Goal: Information Seeking & Learning: Learn about a topic

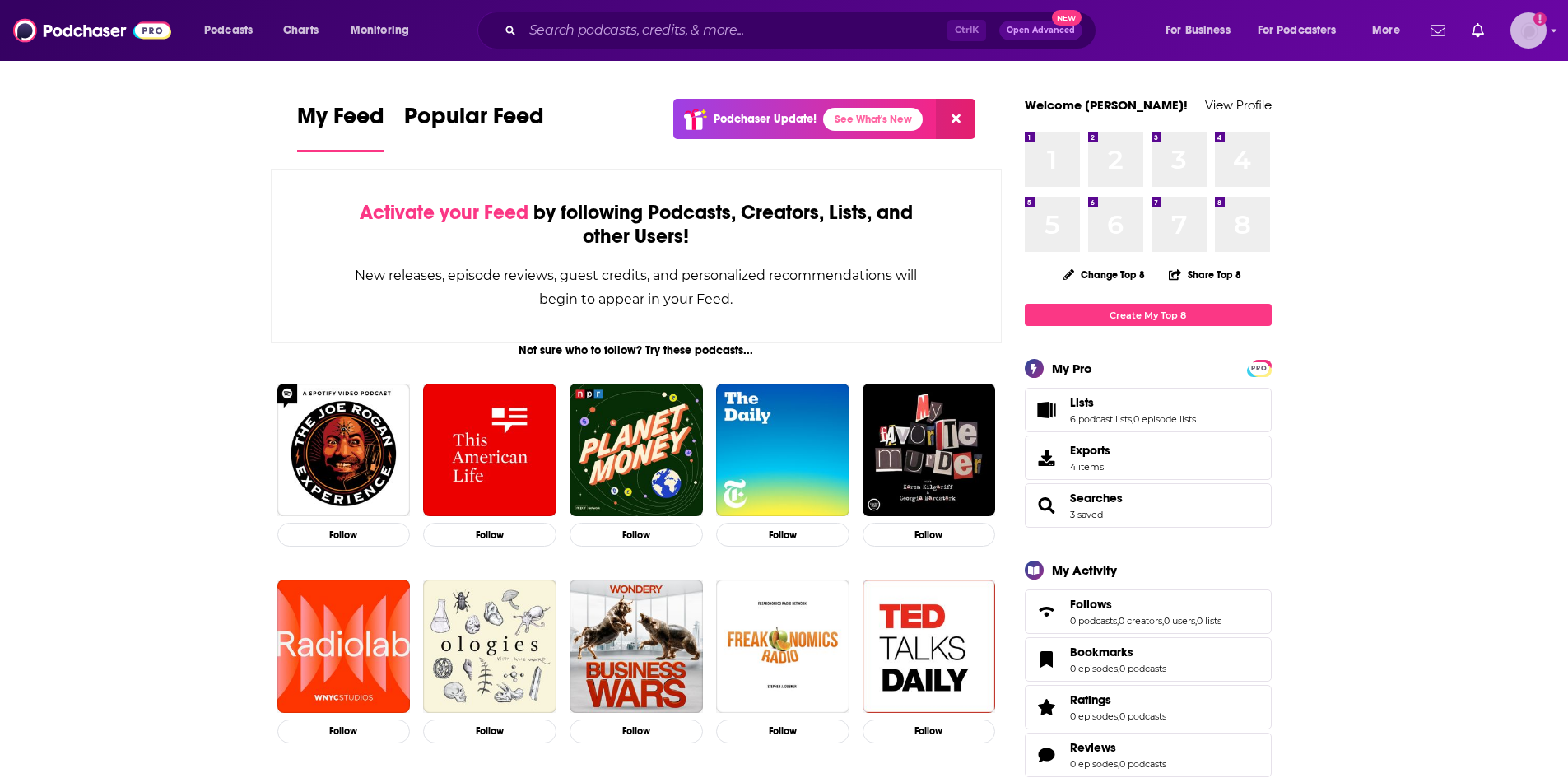
click at [1525, 39] on img "Logged in as DeversFranklin" at bounding box center [1528, 31] width 36 height 36
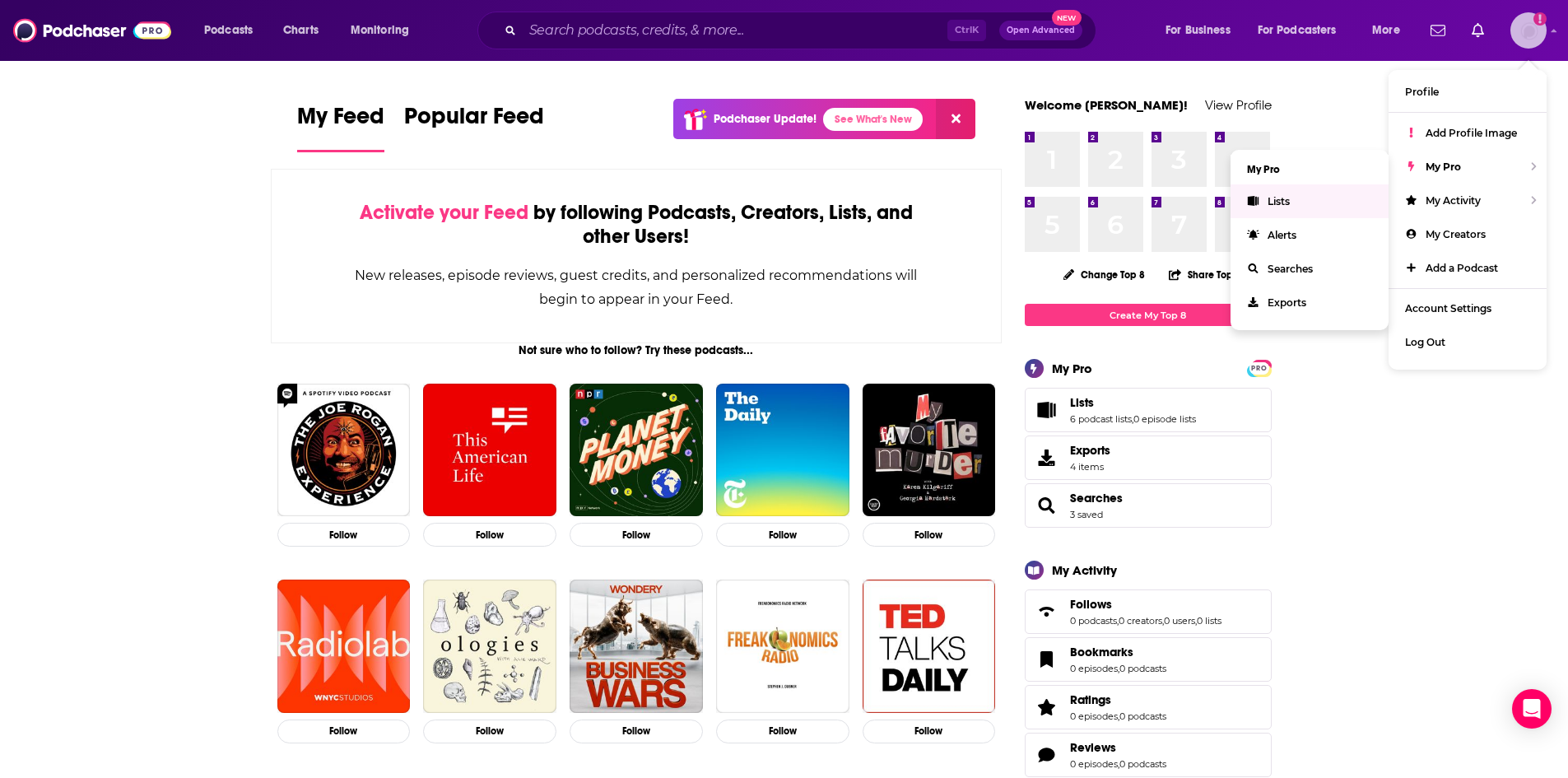
click at [1310, 198] on link "Lists" at bounding box center [1309, 201] width 158 height 34
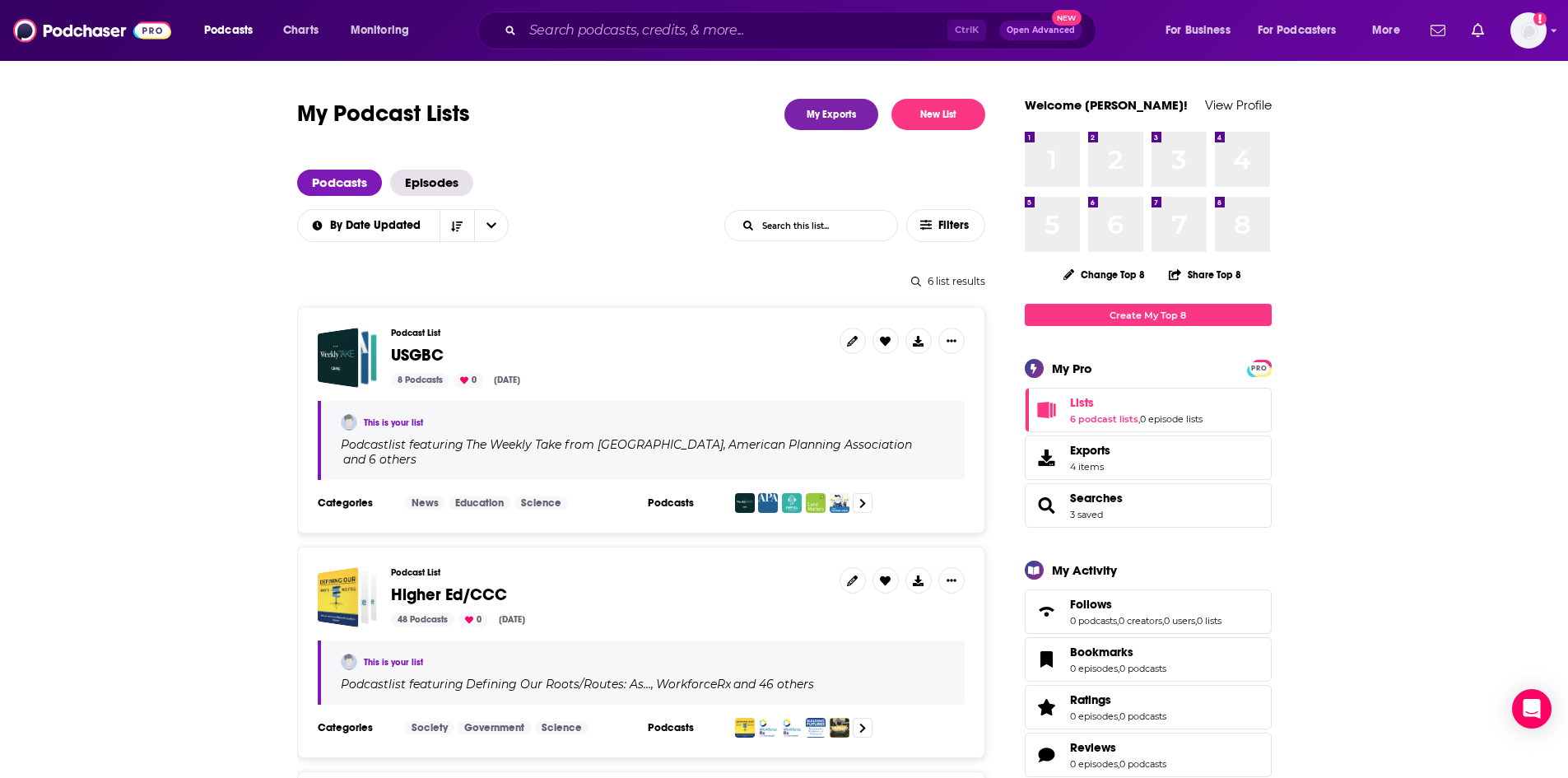
click at [399, 354] on span "USGBC" at bounding box center [417, 355] width 53 height 21
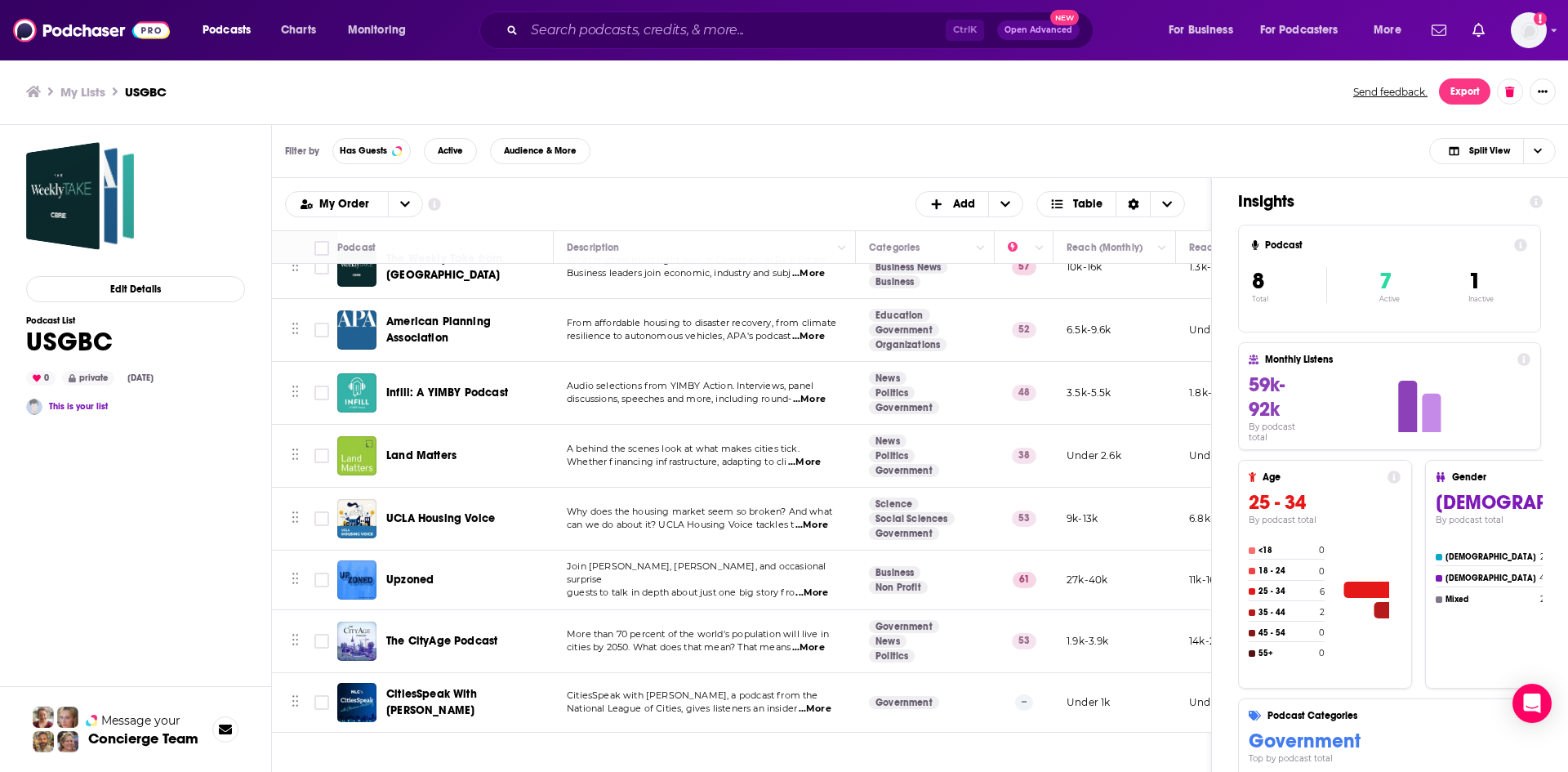
scroll to position [40, 0]
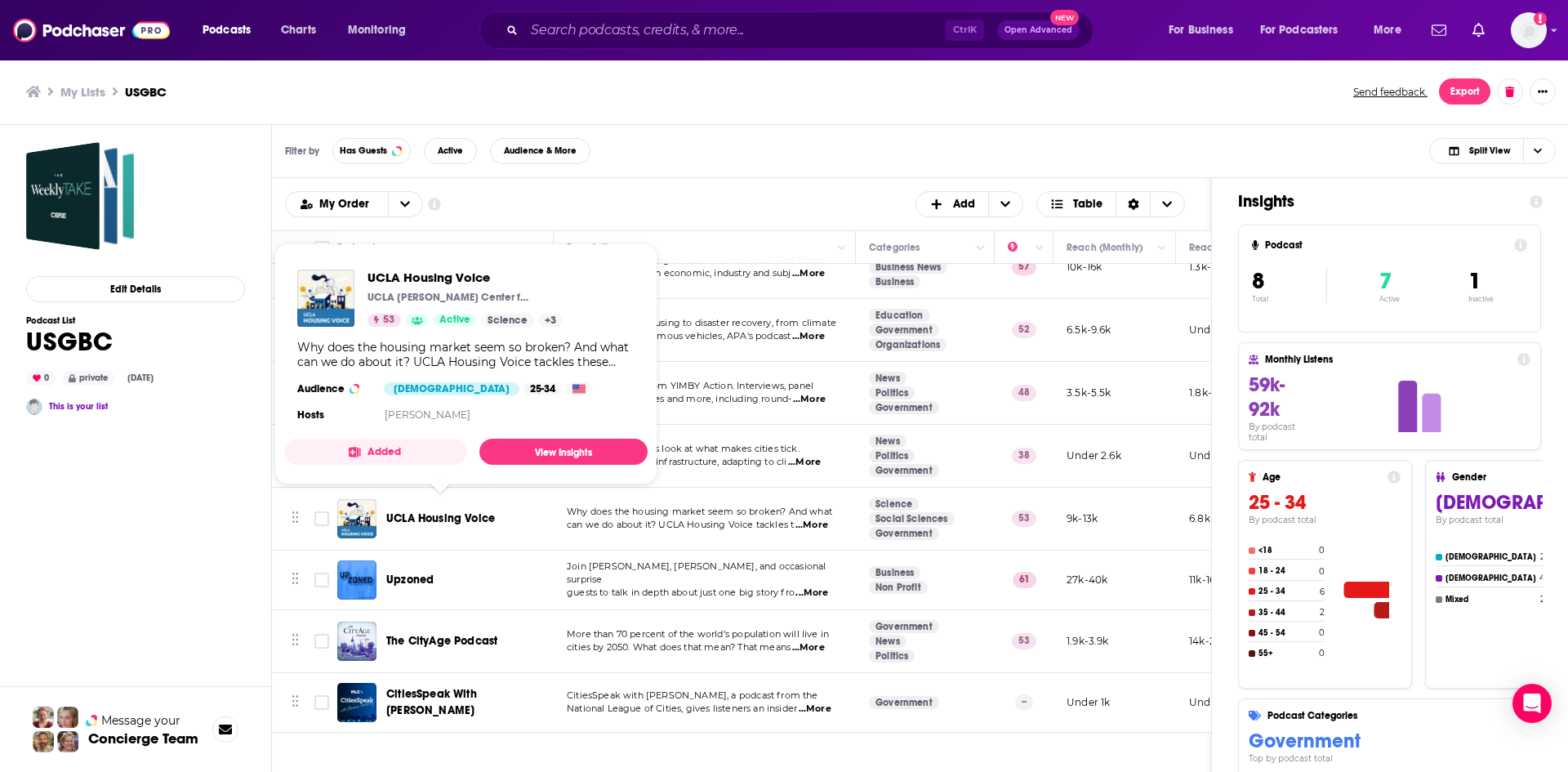
click at [426, 511] on span "UCLA Housing Voice" at bounding box center [441, 518] width 108 height 14
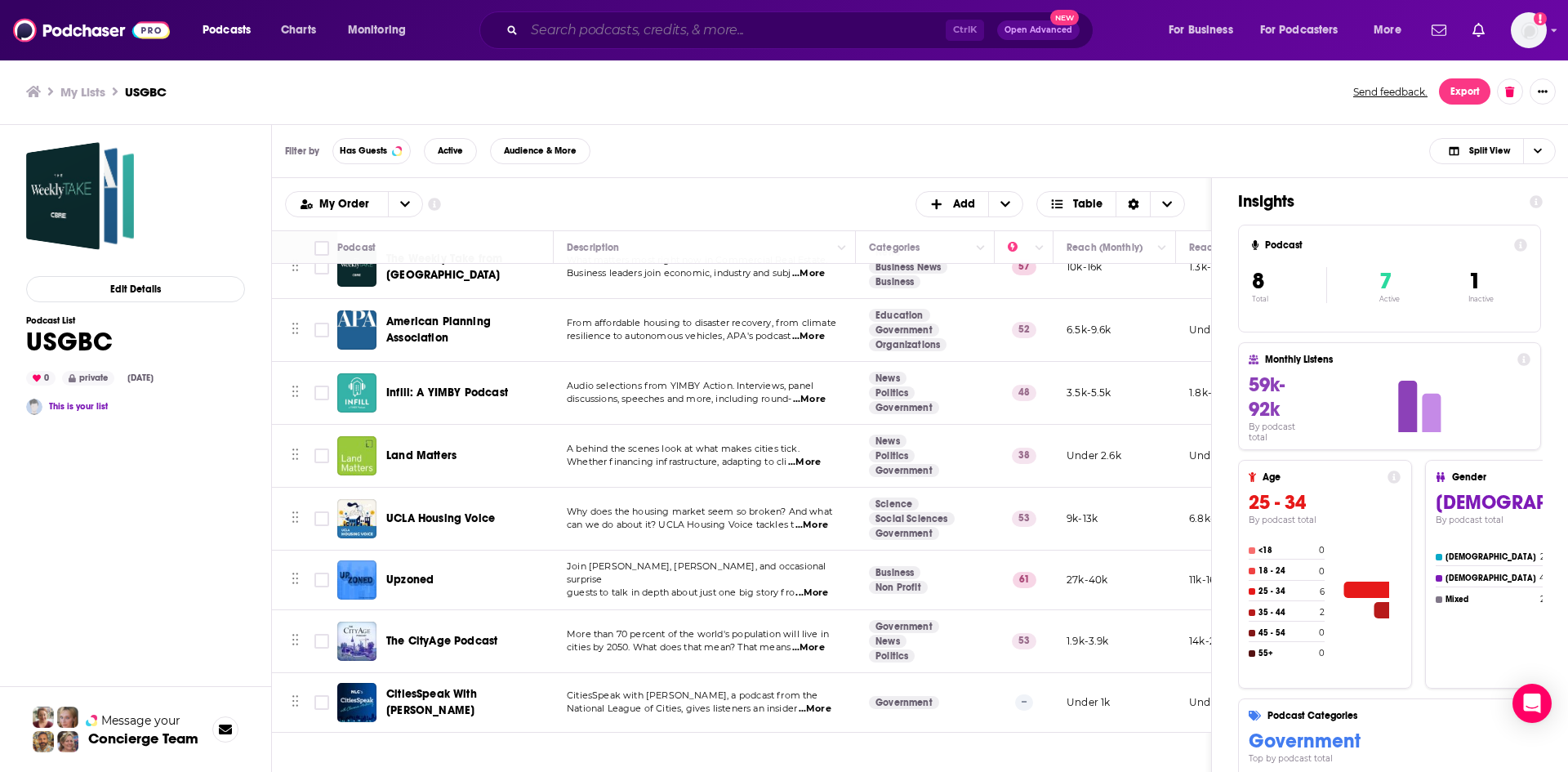
click at [589, 28] on input "Search podcasts, credits, & more..." at bounding box center [735, 30] width 421 height 26
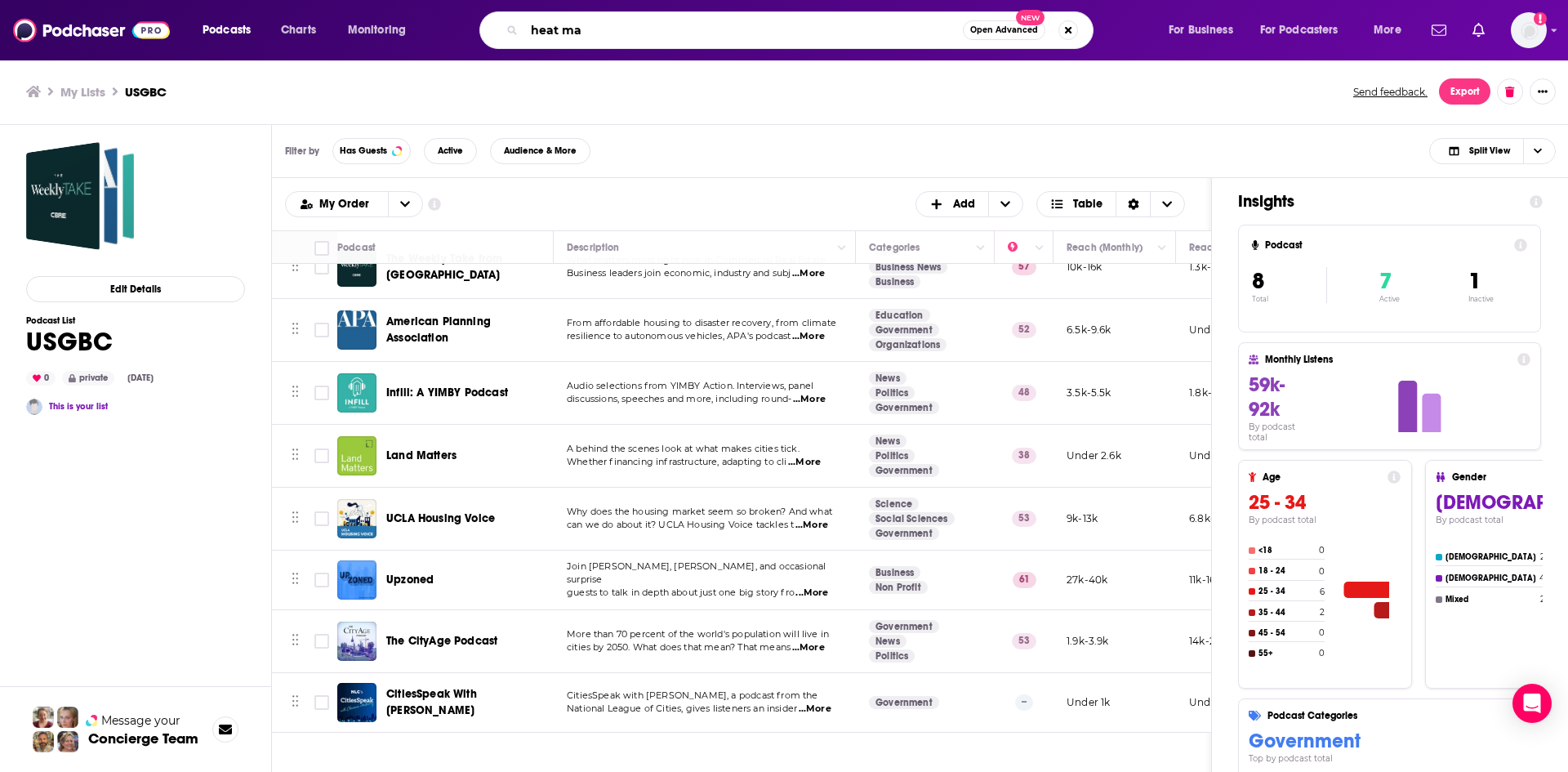
type input "heat map"
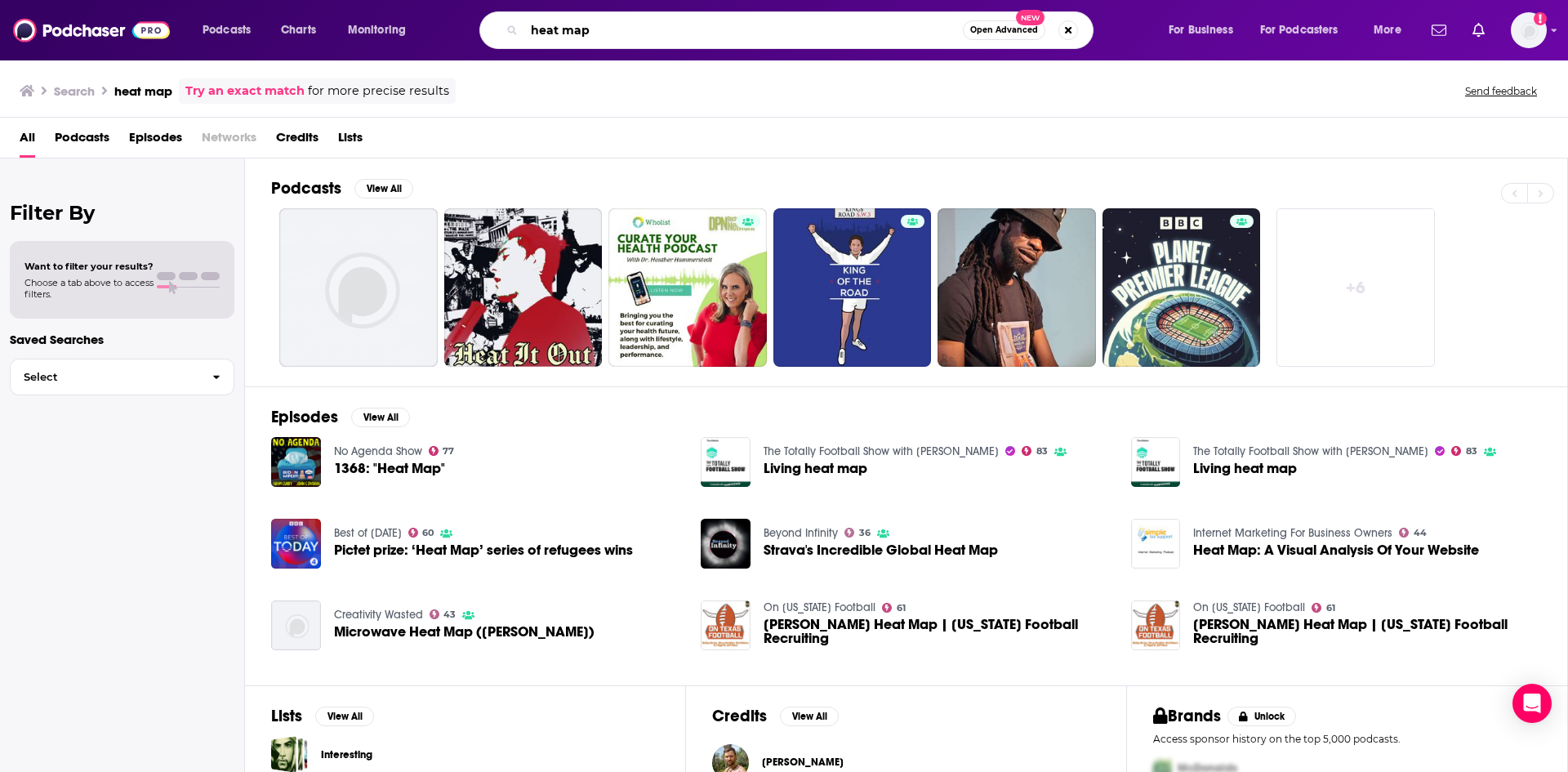
click at [564, 35] on input "heat map" at bounding box center [744, 30] width 439 height 26
type input "shift key"
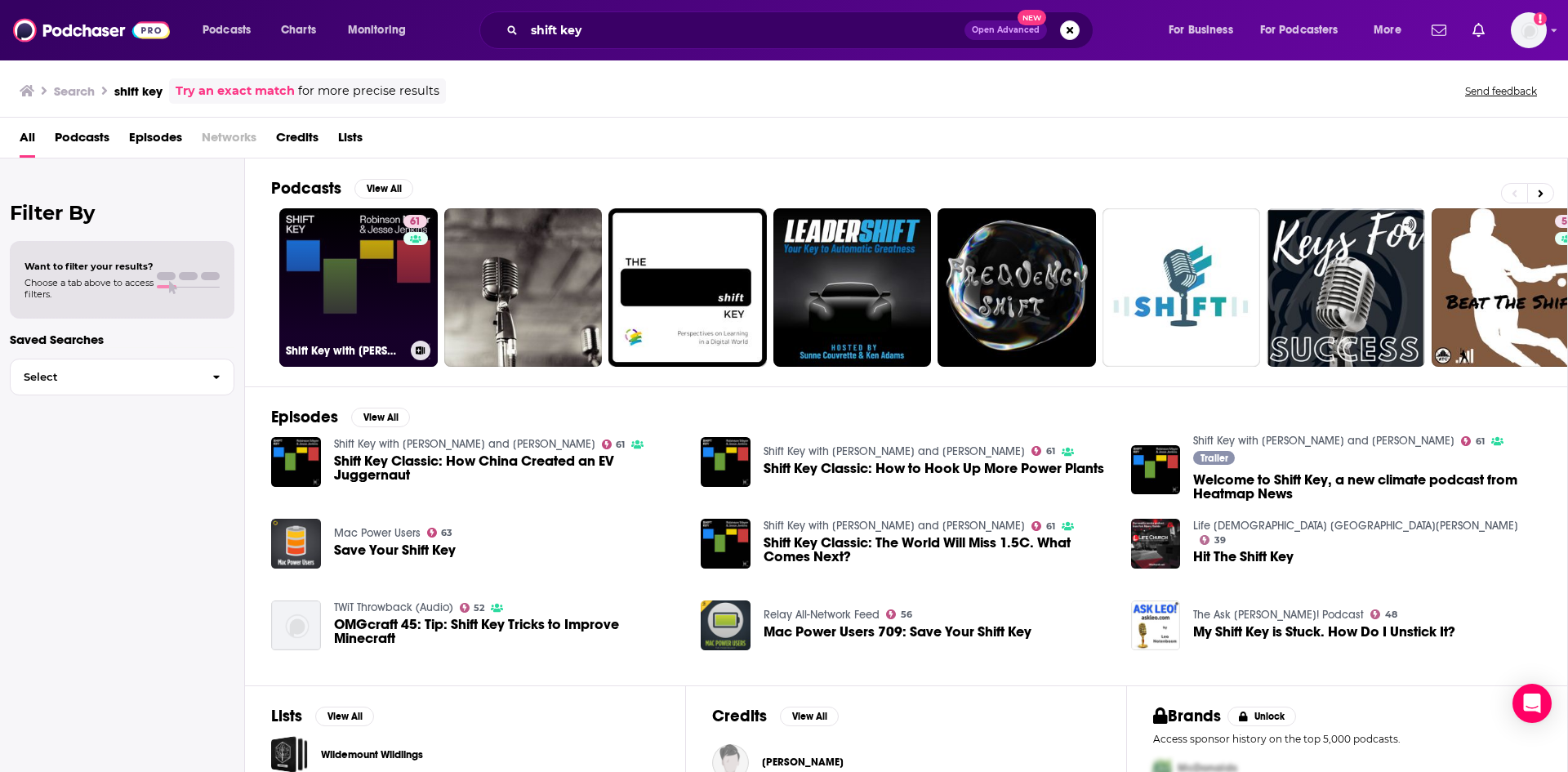
click at [357, 273] on link "61 Shift Key with [PERSON_NAME] and [PERSON_NAME]" at bounding box center [359, 288] width 159 height 159
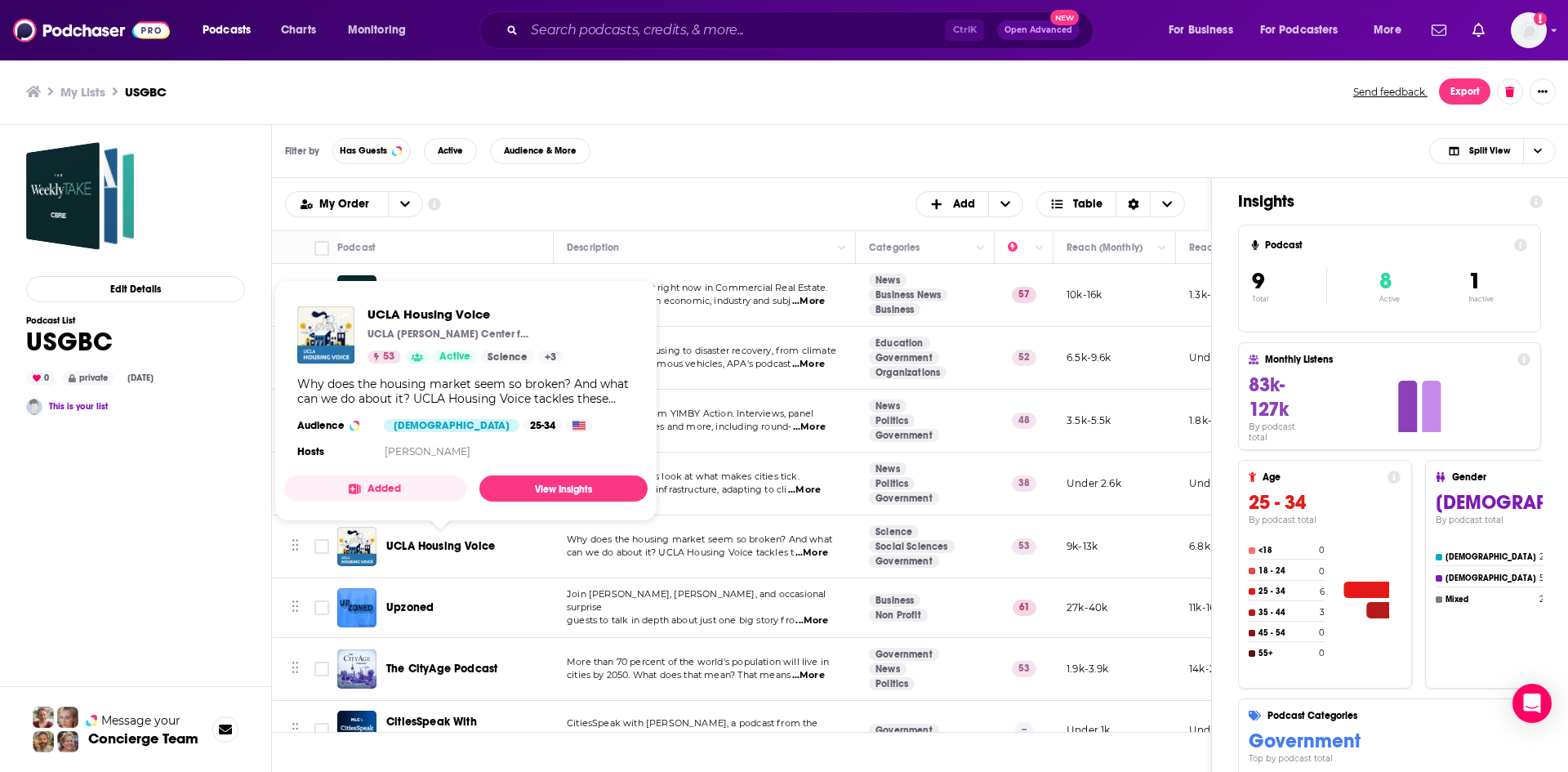
click at [450, 543] on span "UCLA Housing Voice" at bounding box center [441, 546] width 108 height 14
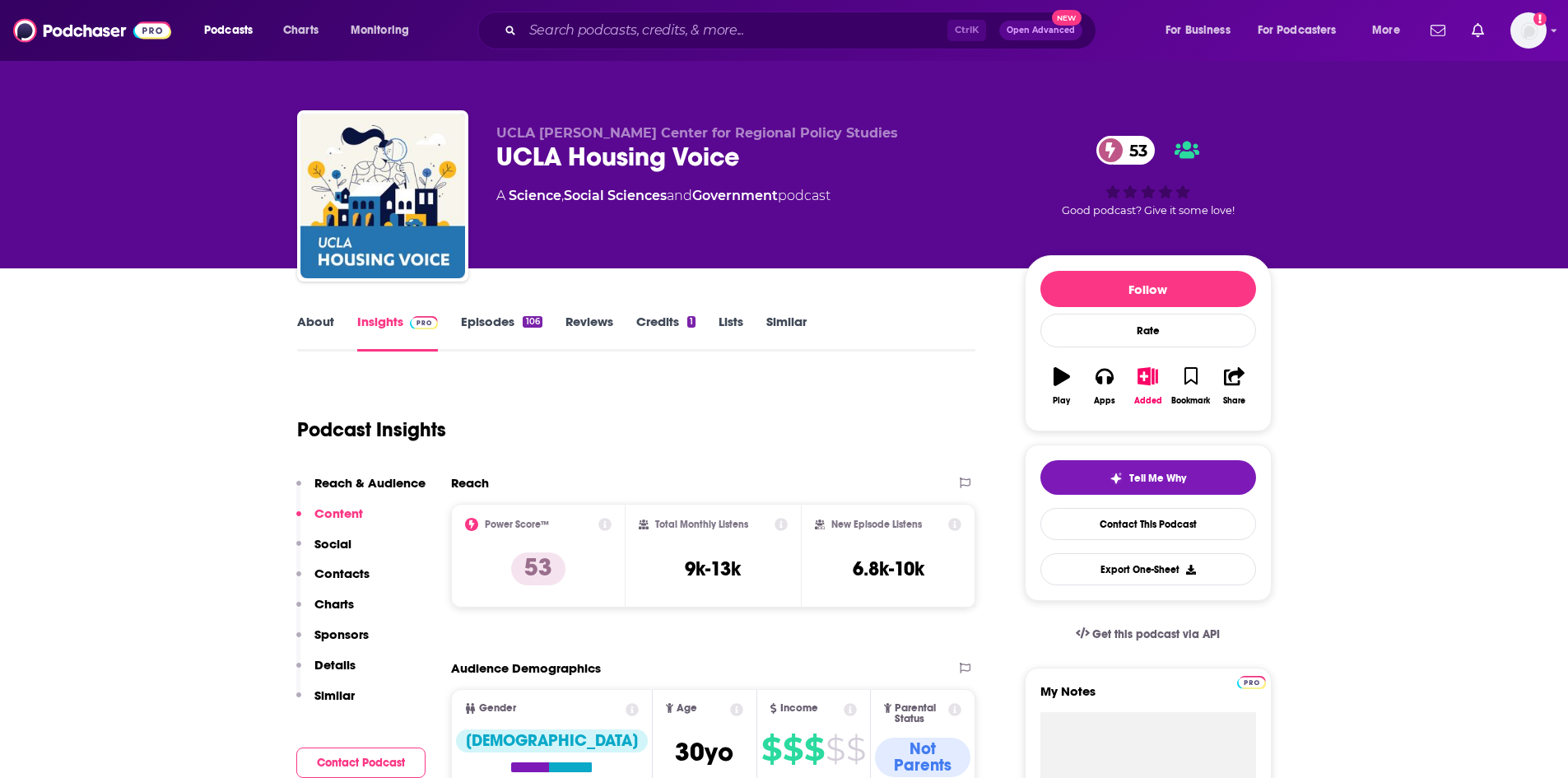
click at [507, 320] on link "Episodes 106" at bounding box center [501, 333] width 81 height 38
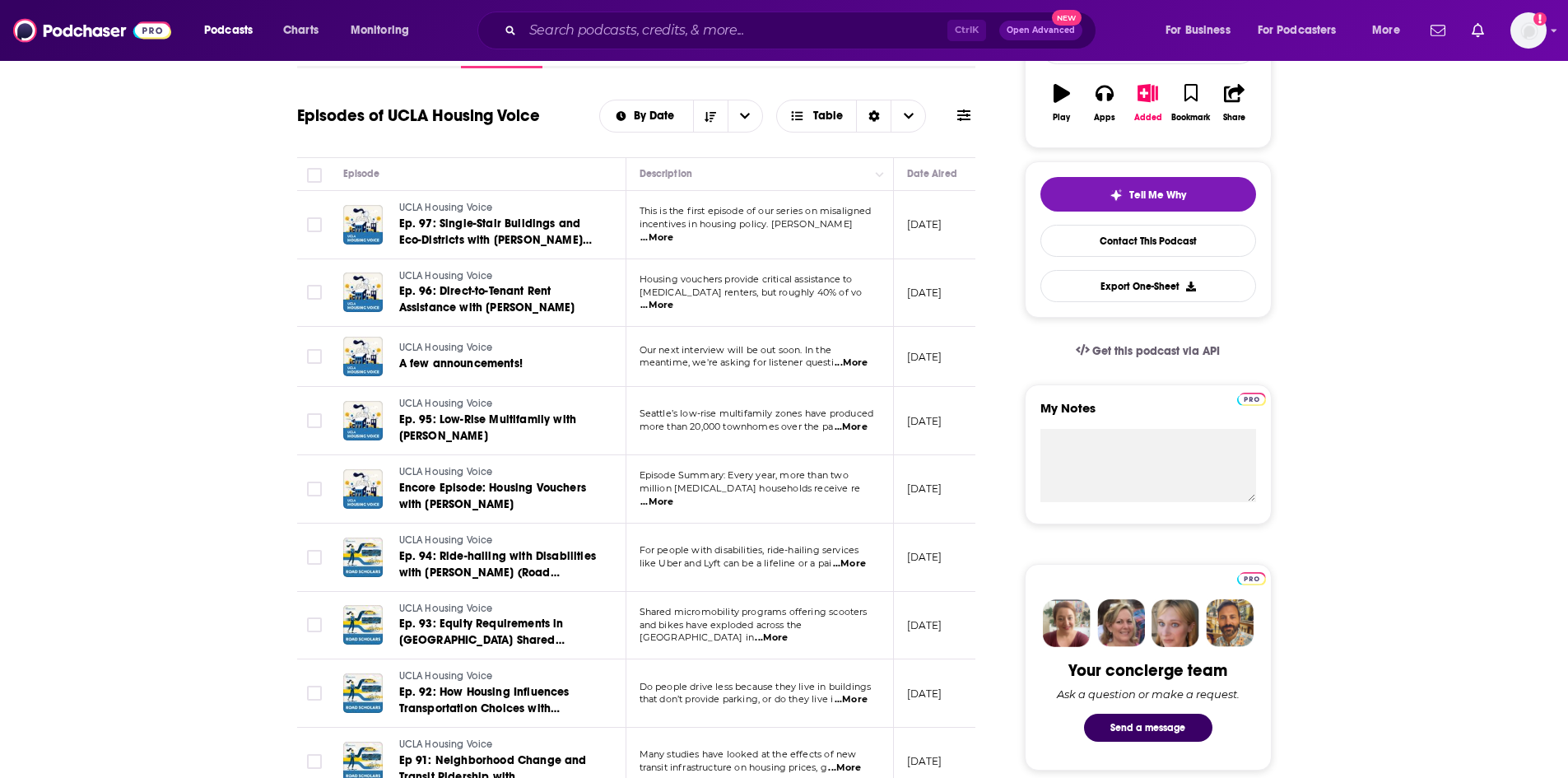
scroll to position [285, 0]
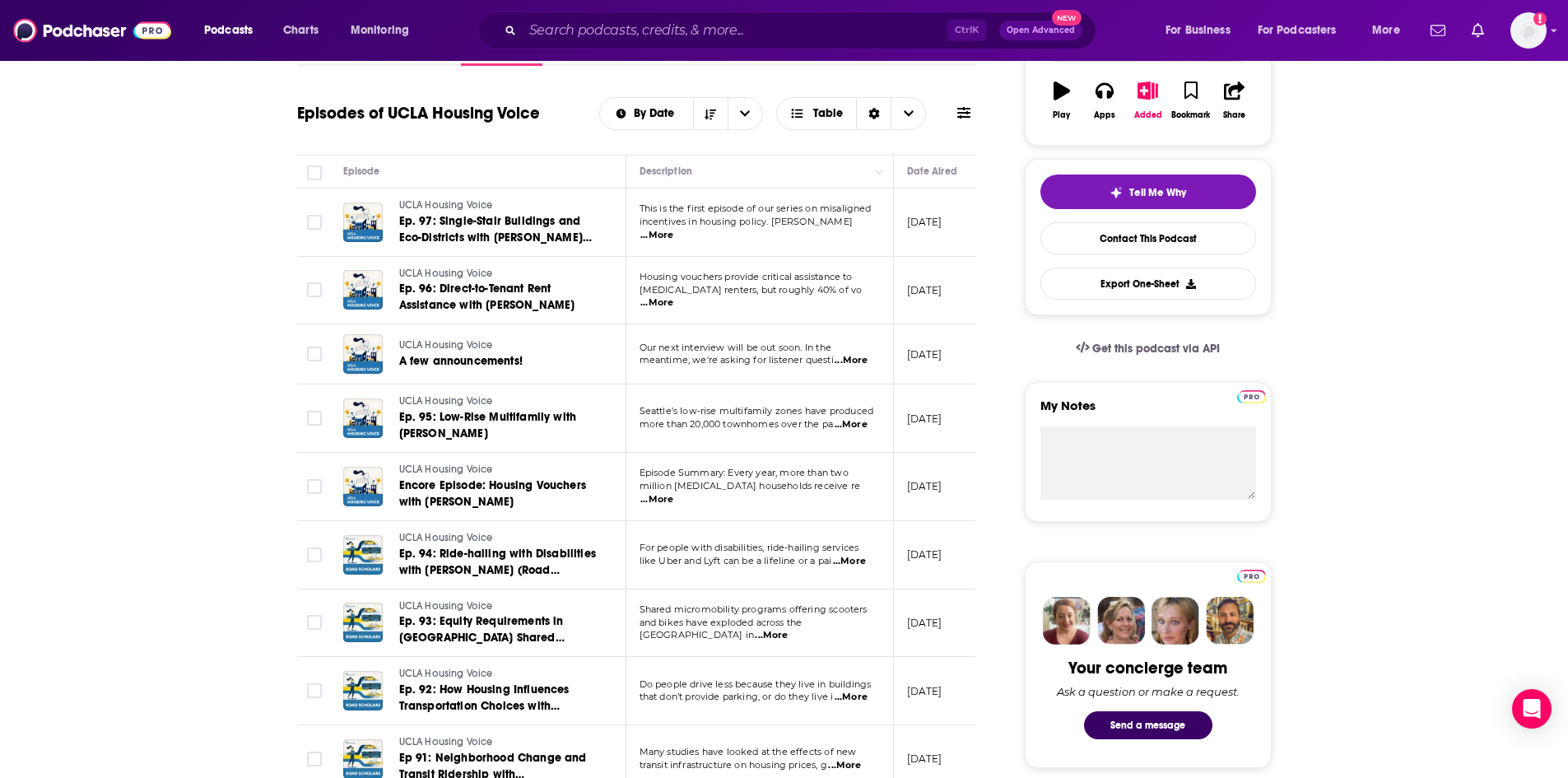
click at [854, 564] on span "...More" at bounding box center [849, 562] width 33 height 13
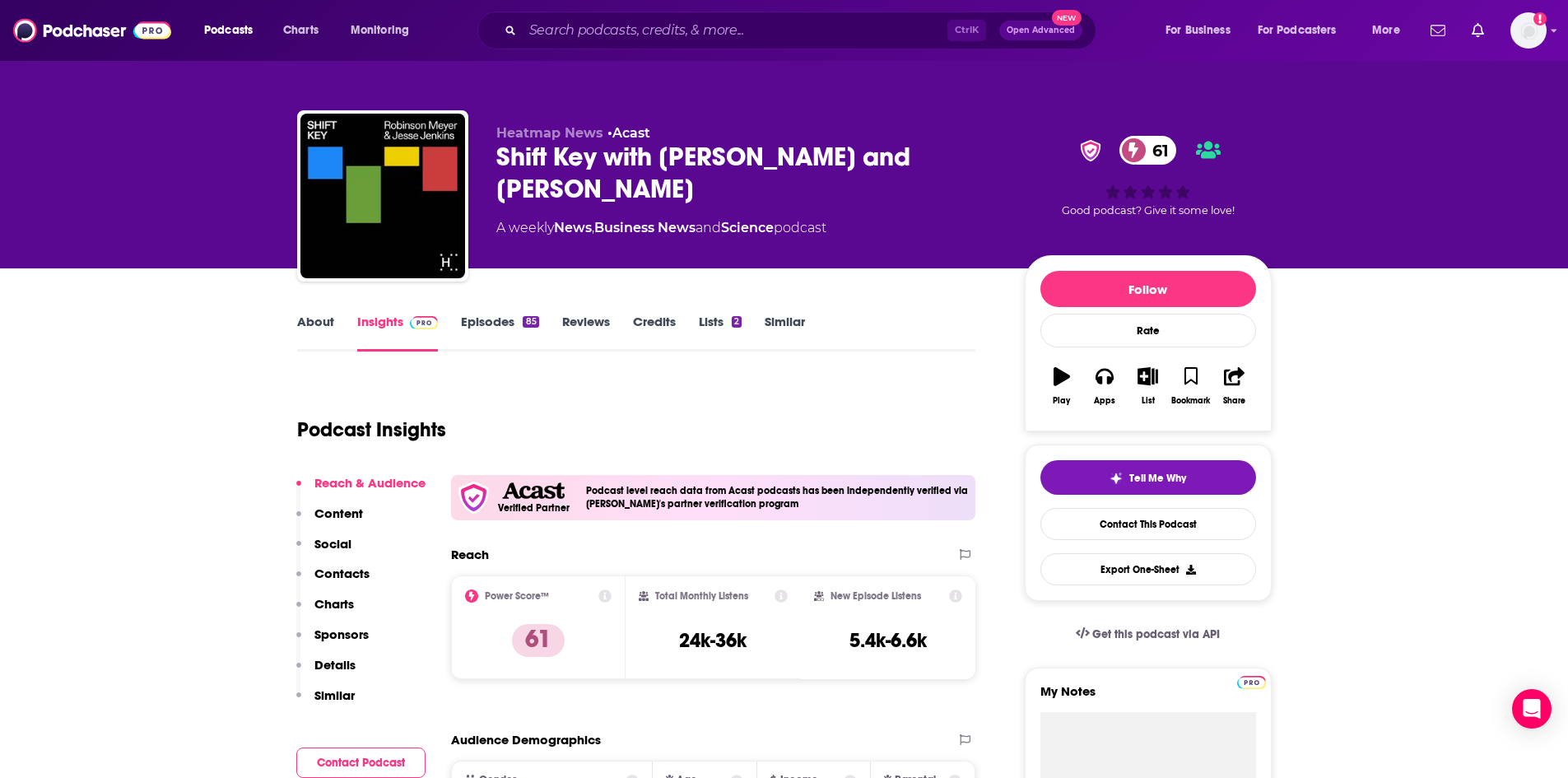
click at [486, 324] on link "Episodes 85" at bounding box center [499, 333] width 77 height 38
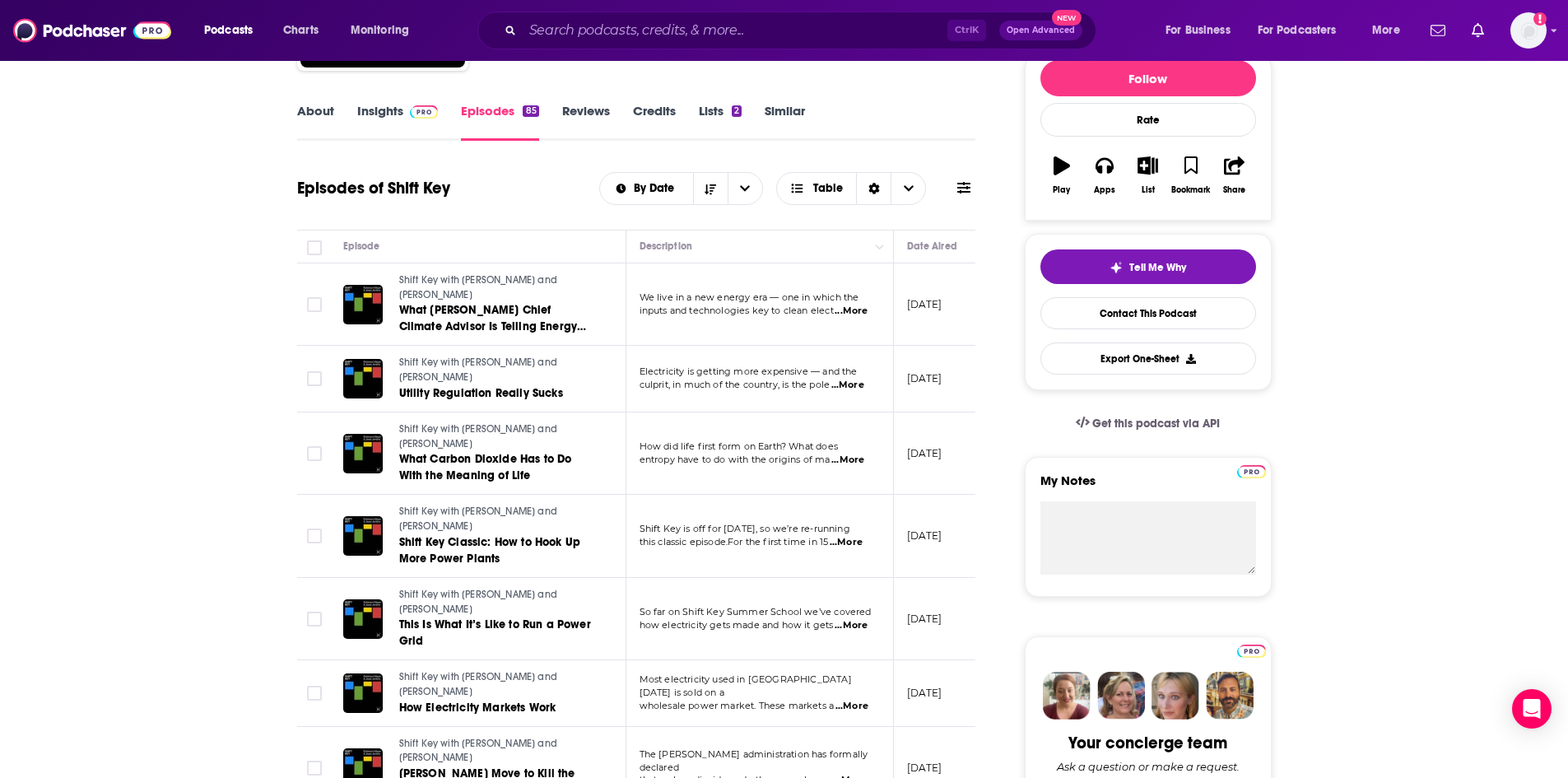
scroll to position [244, 0]
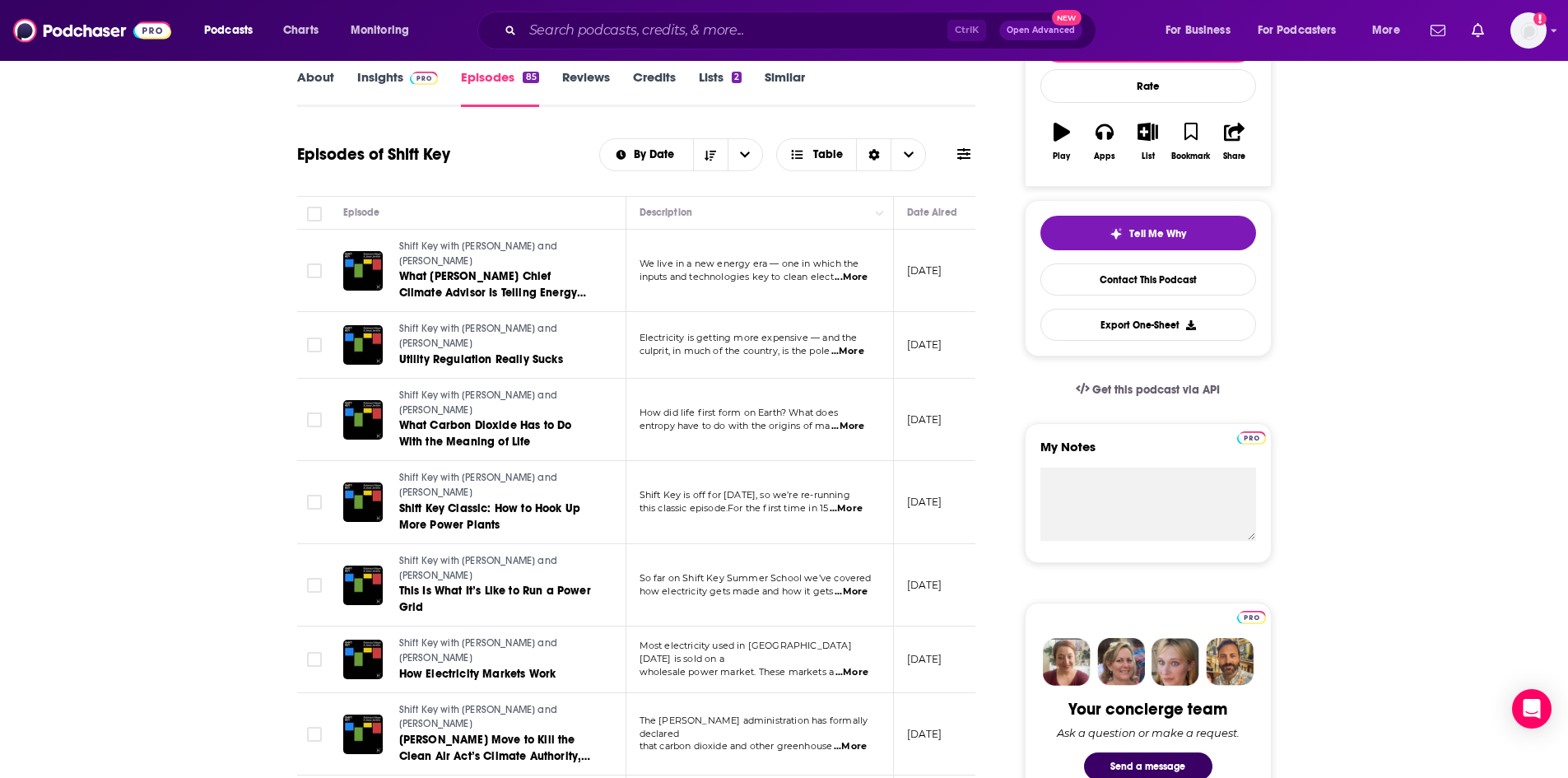
click at [372, 82] on link "Insights" at bounding box center [398, 88] width 82 height 38
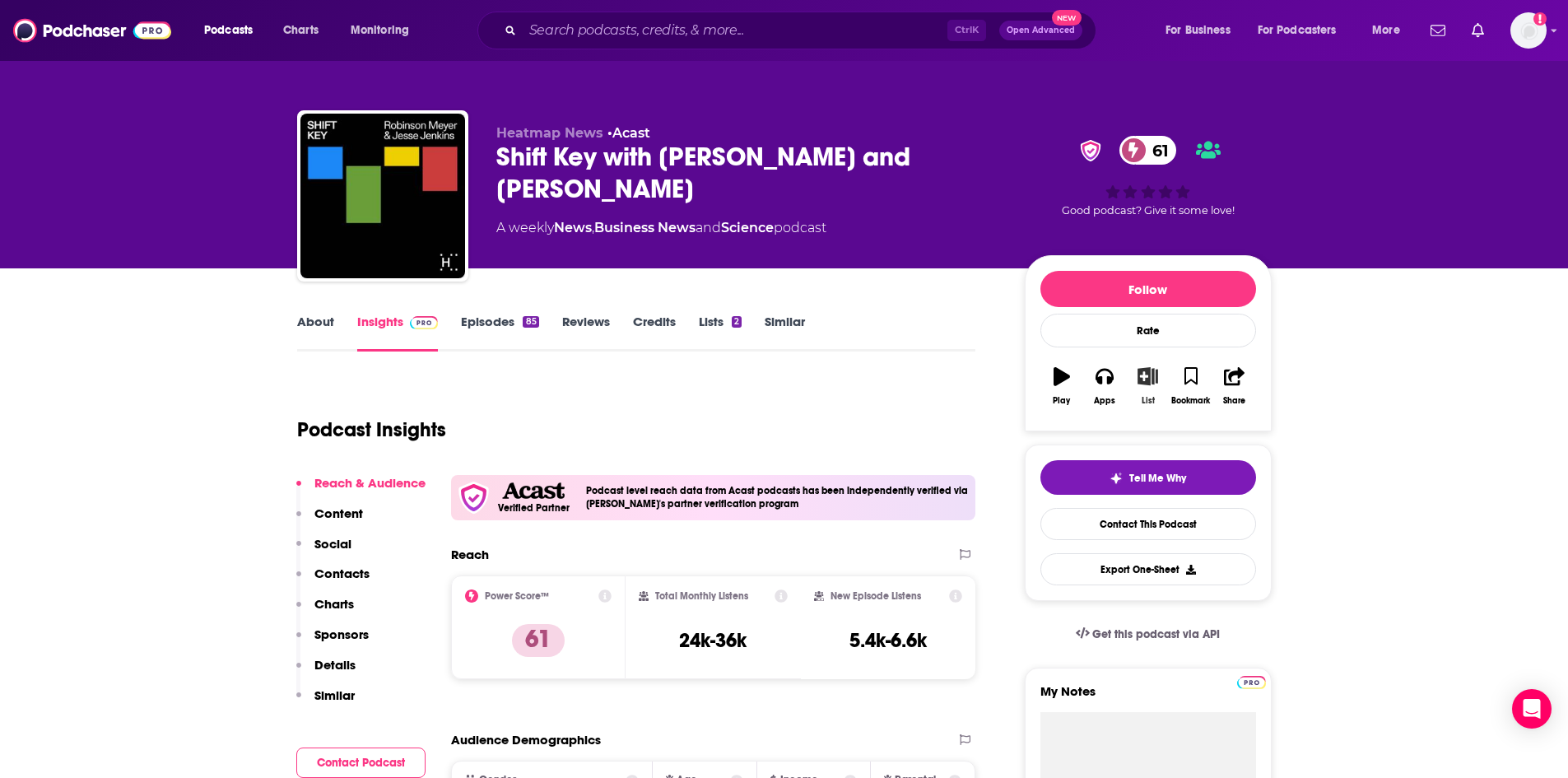
click at [1155, 384] on icon "button" at bounding box center [1147, 376] width 21 height 18
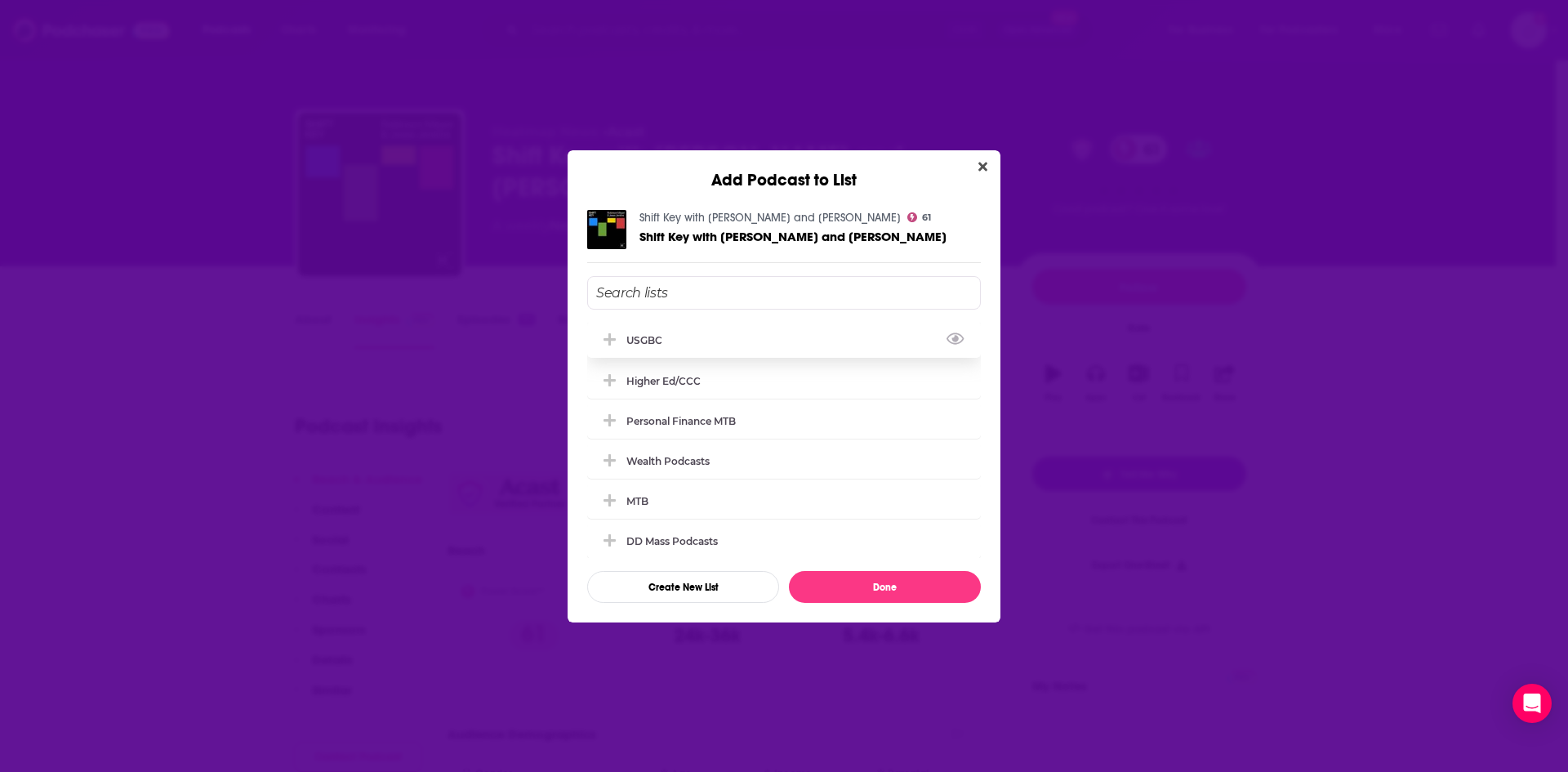
click at [830, 334] on div "USGBC" at bounding box center [784, 340] width 394 height 36
click at [883, 593] on button "Done" at bounding box center [885, 586] width 192 height 32
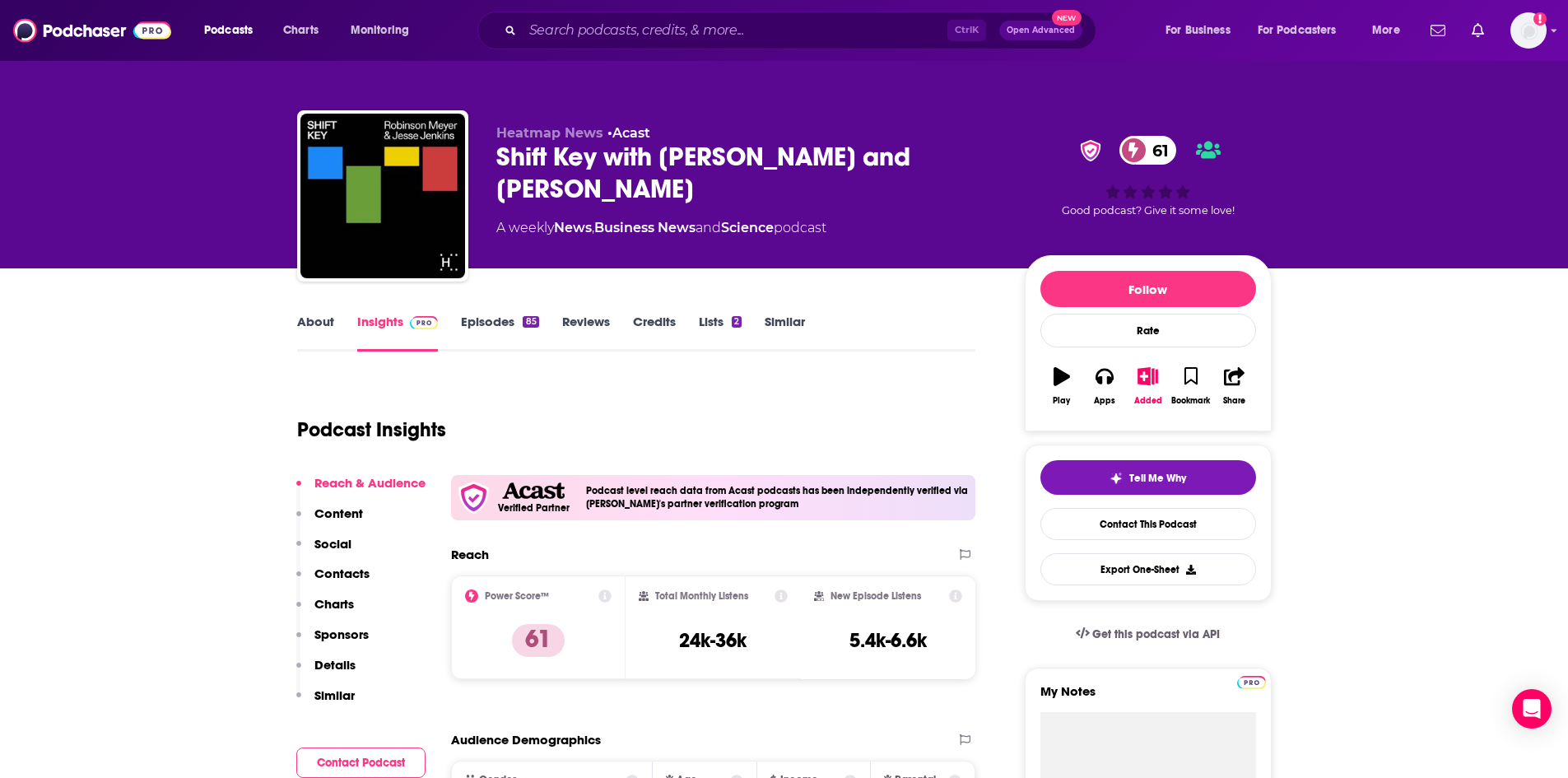
drag, startPoint x: 515, startPoint y: 314, endPoint x: 1580, endPoint y: 77, distance: 1091.1
click at [515, 314] on link "Episodes 85" at bounding box center [499, 333] width 77 height 38
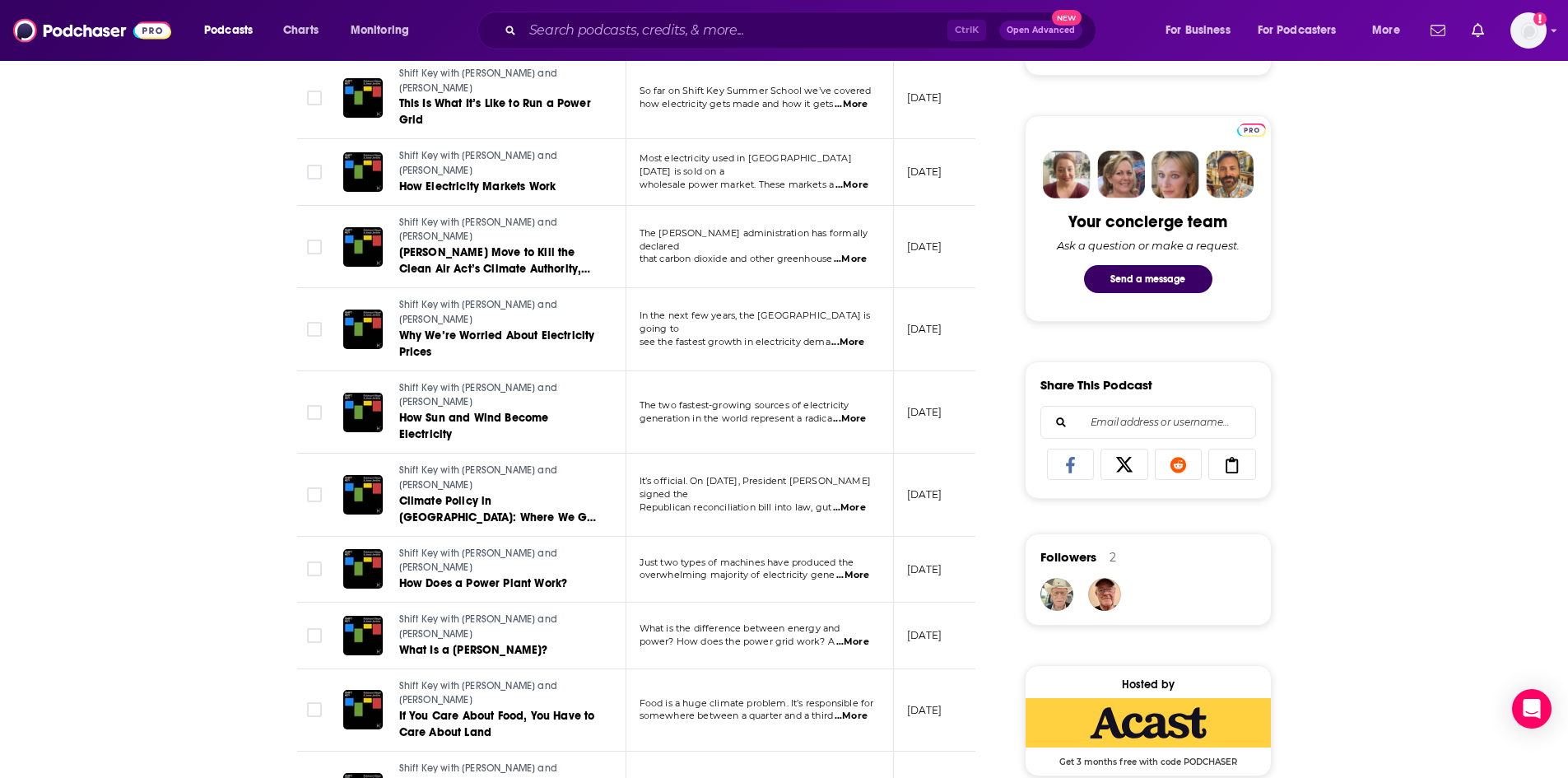
scroll to position [730, 0]
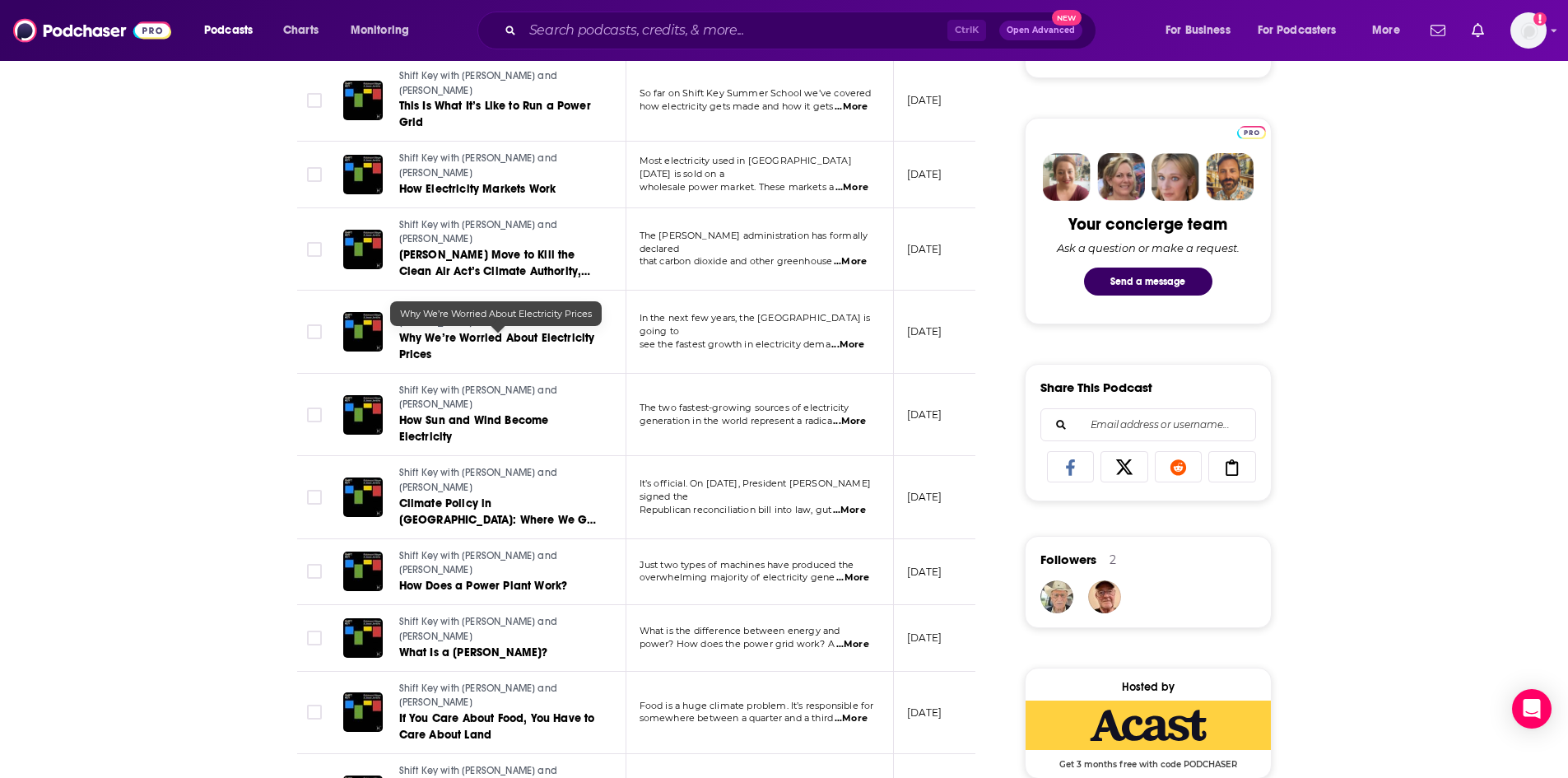
click at [432, 344] on span "Why We’re Worried About Electricity Prices" at bounding box center [497, 346] width 196 height 31
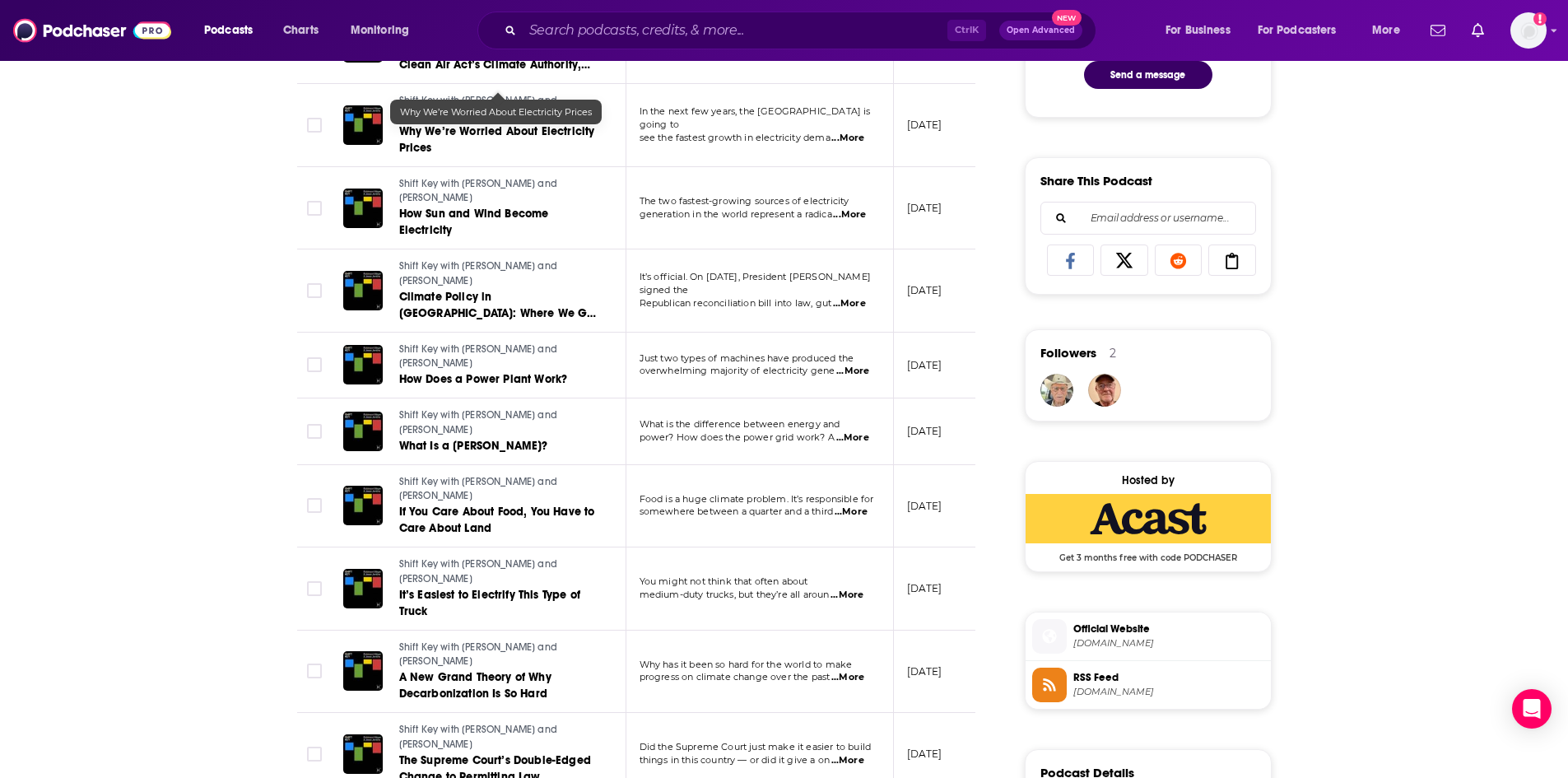
scroll to position [256, 0]
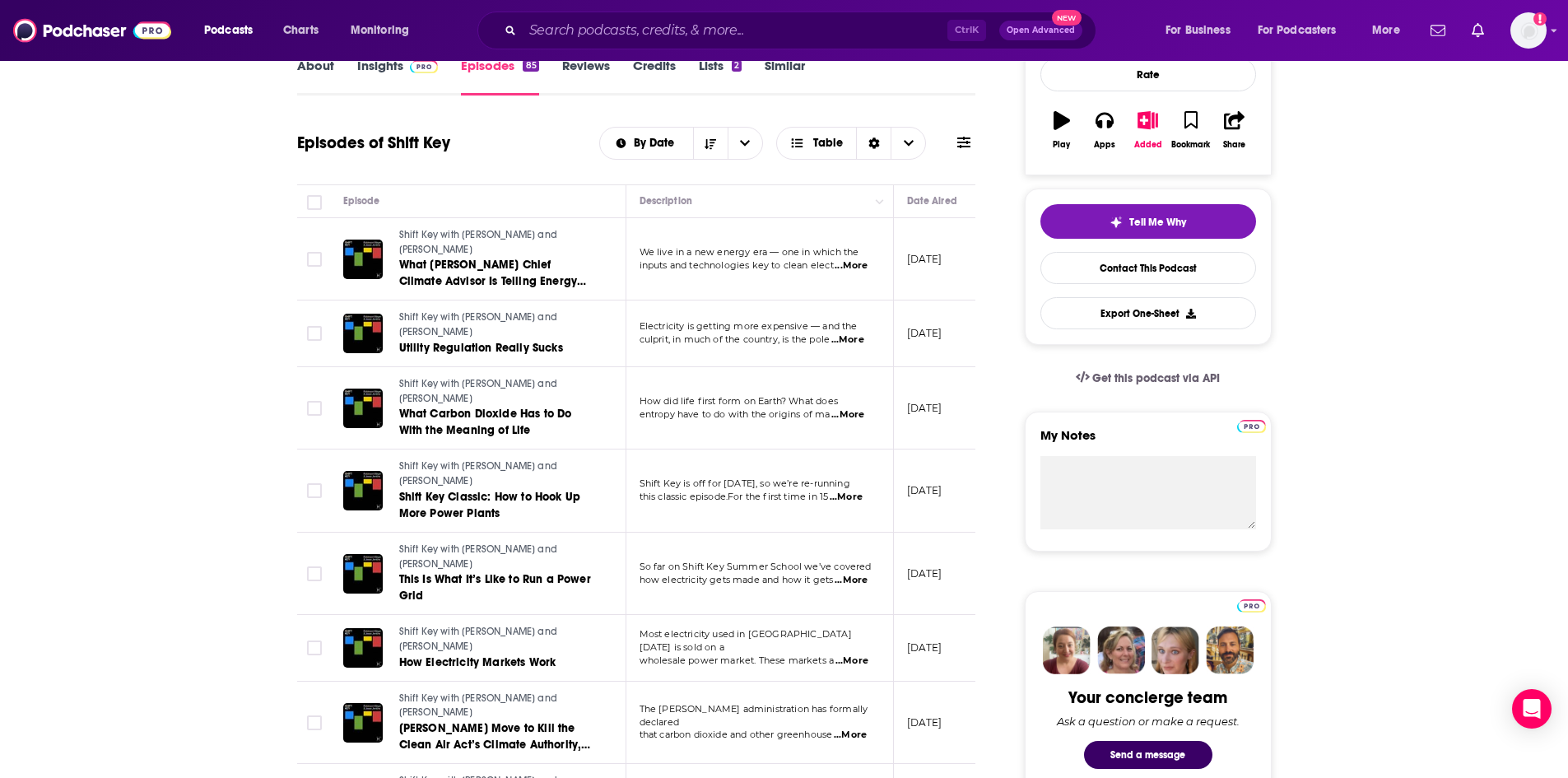
click at [370, 77] on link "Insights" at bounding box center [398, 76] width 82 height 38
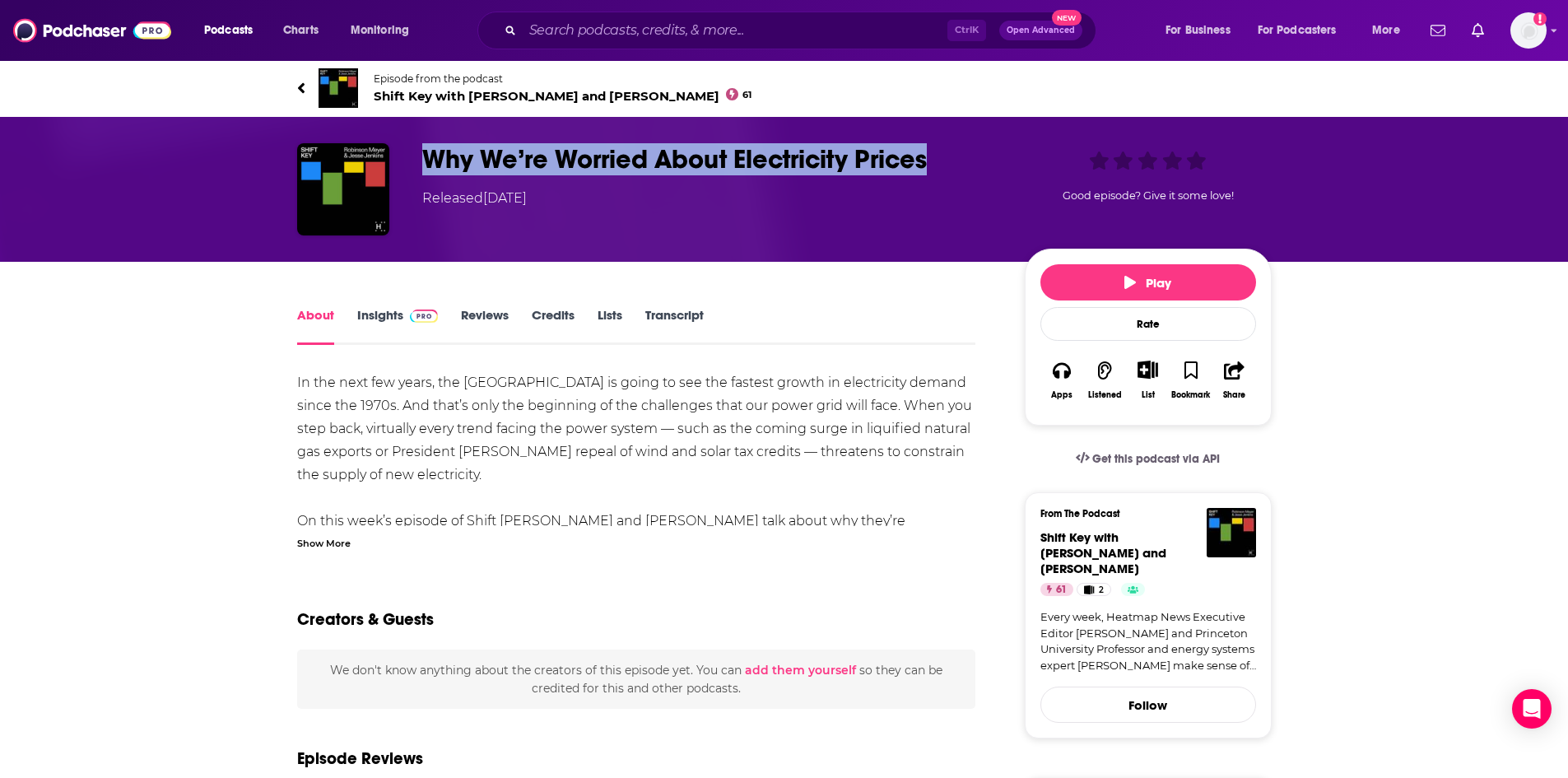
drag, startPoint x: 934, startPoint y: 156, endPoint x: 426, endPoint y: 154, distance: 508.0
click at [426, 154] on h1 "Why We’re Worried About Electricity Prices" at bounding box center [710, 159] width 576 height 32
